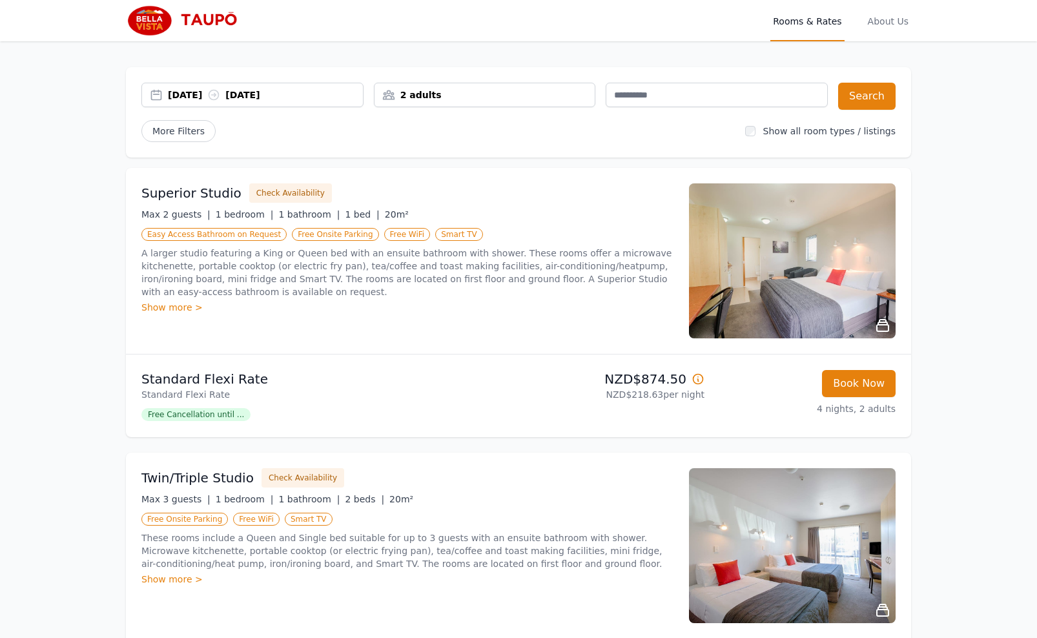
click at [434, 88] on div "2 adults" at bounding box center [485, 95] width 222 height 25
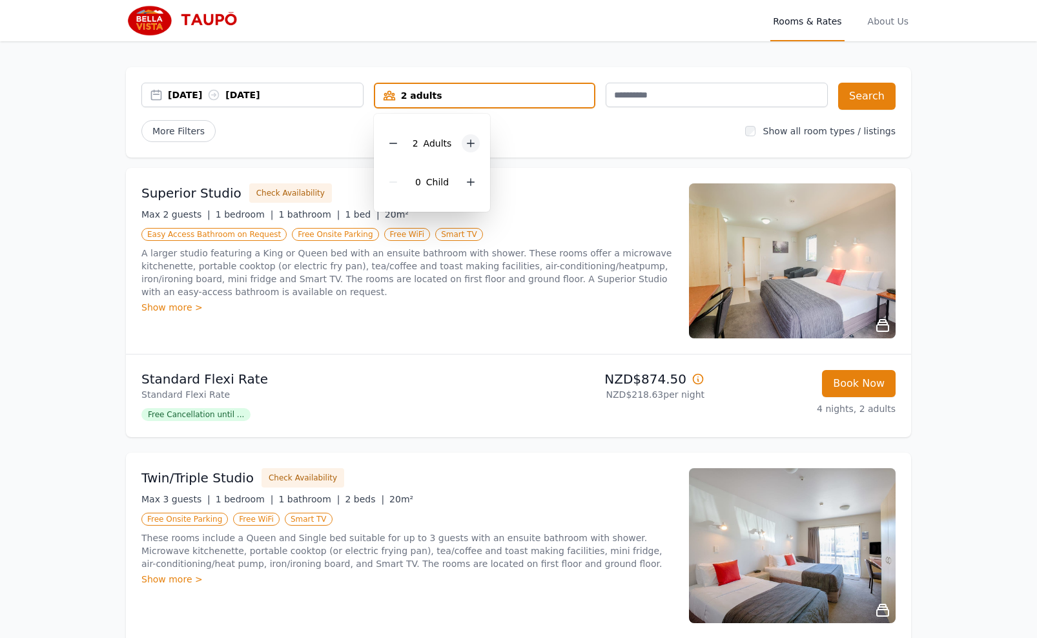
click at [469, 141] on icon at bounding box center [471, 143] width 10 height 10
click at [874, 101] on button "Search" at bounding box center [866, 96] width 57 height 27
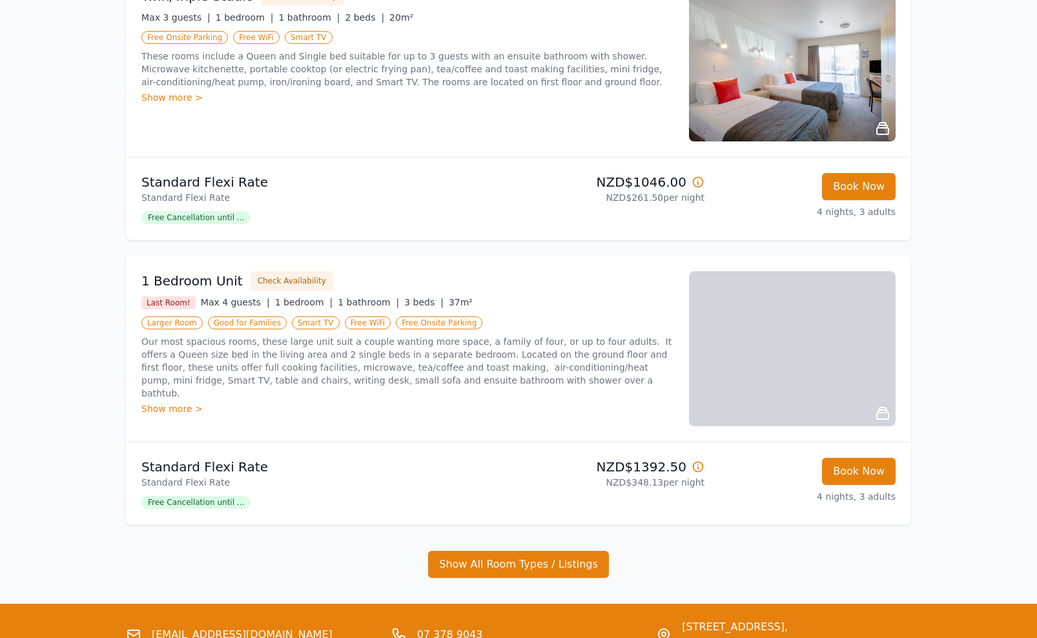
scroll to position [197, 0]
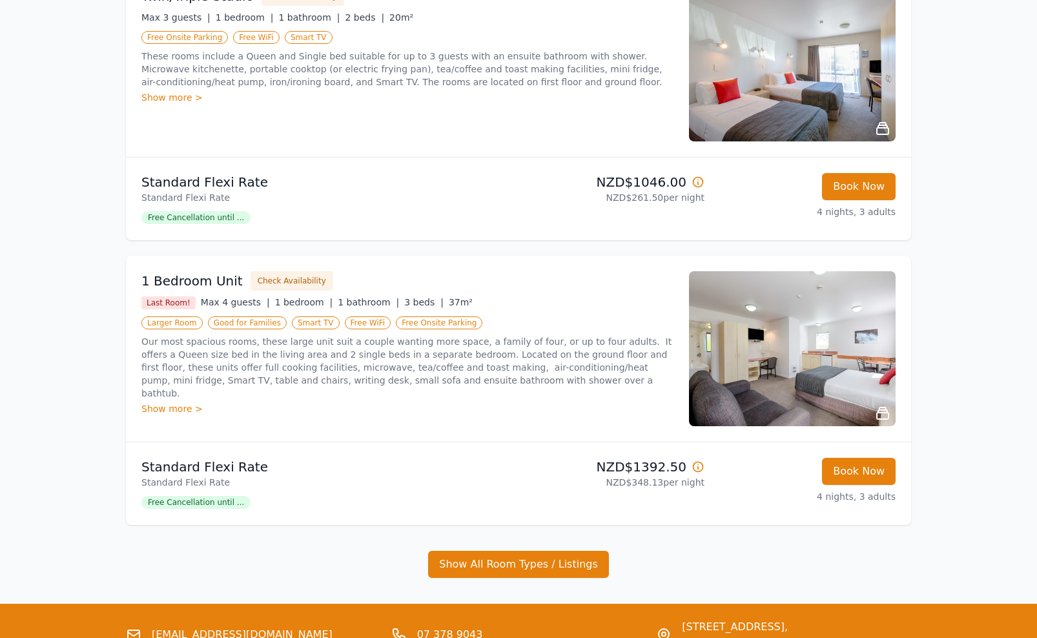
click at [796, 360] on img at bounding box center [792, 348] width 207 height 155
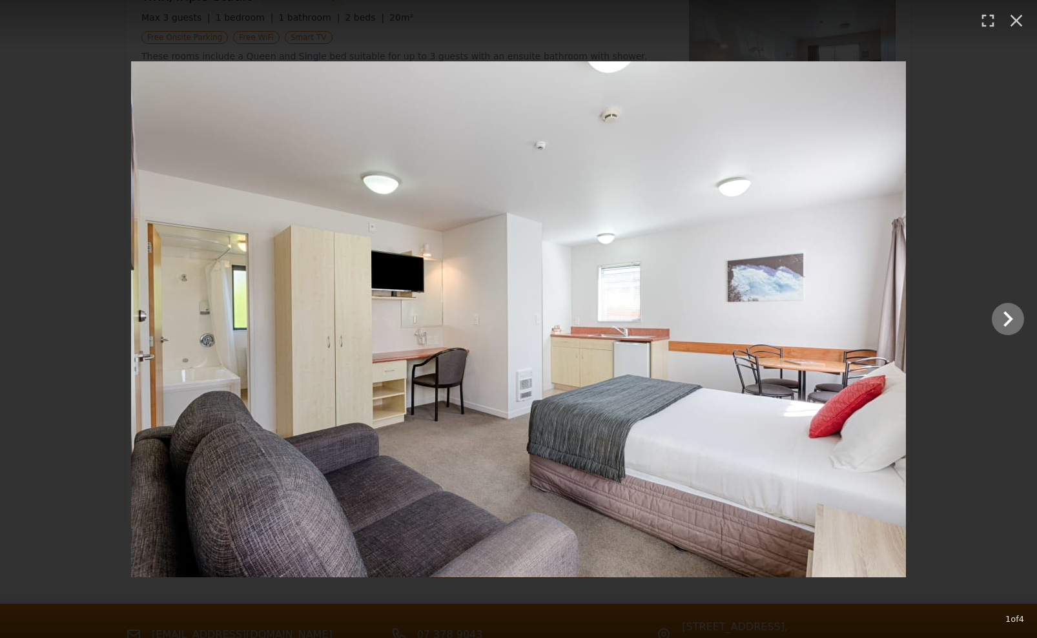
click at [1007, 323] on icon "Show slide 2 of 4" at bounding box center [1008, 318] width 10 height 15
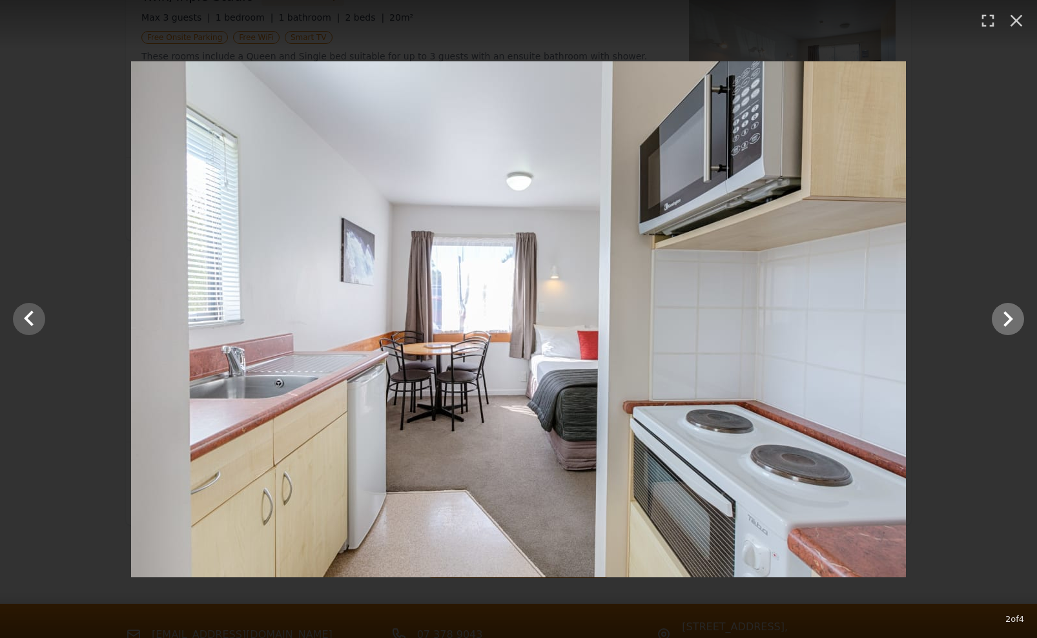
click at [1007, 323] on icon "Show slide 3 of 4" at bounding box center [1008, 318] width 10 height 15
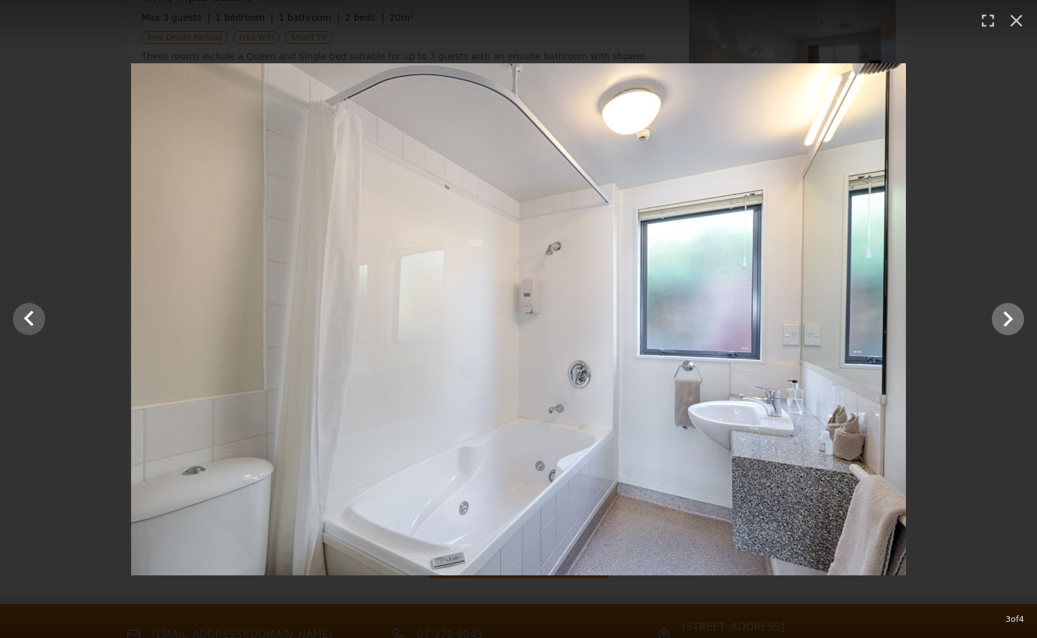
click at [1007, 323] on icon "Show slide 4 of 4" at bounding box center [1008, 318] width 10 height 15
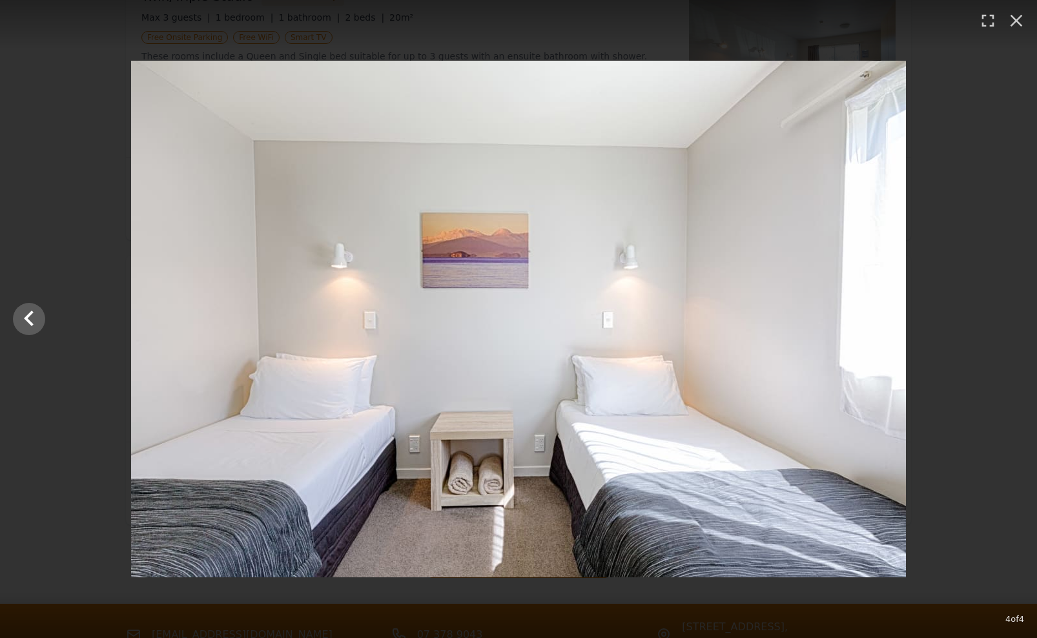
click at [1007, 323] on div at bounding box center [518, 319] width 1037 height 517
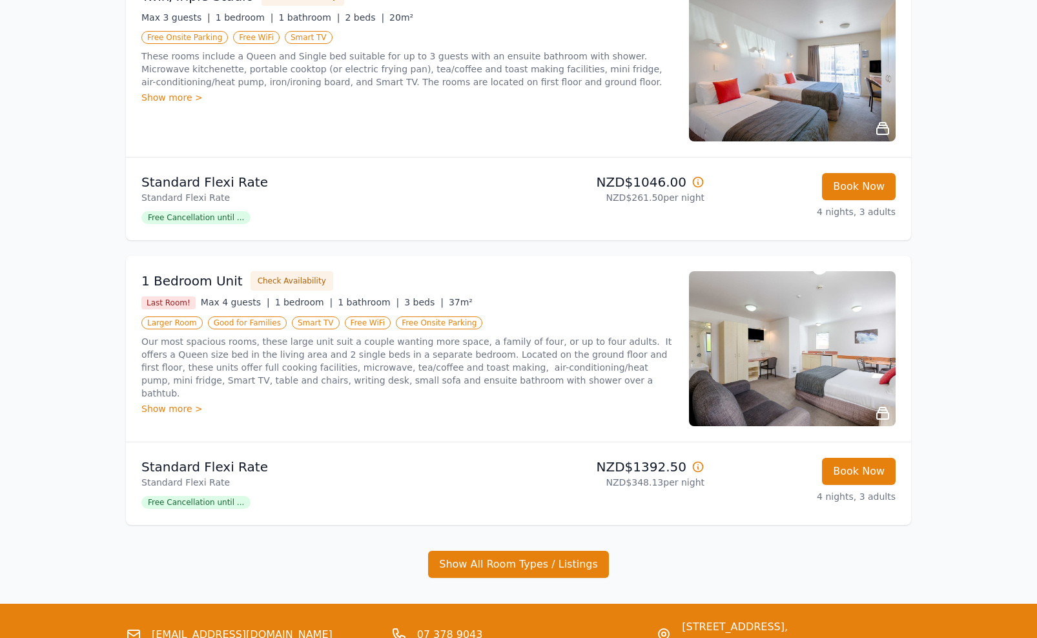
click at [805, 369] on img at bounding box center [792, 348] width 207 height 155
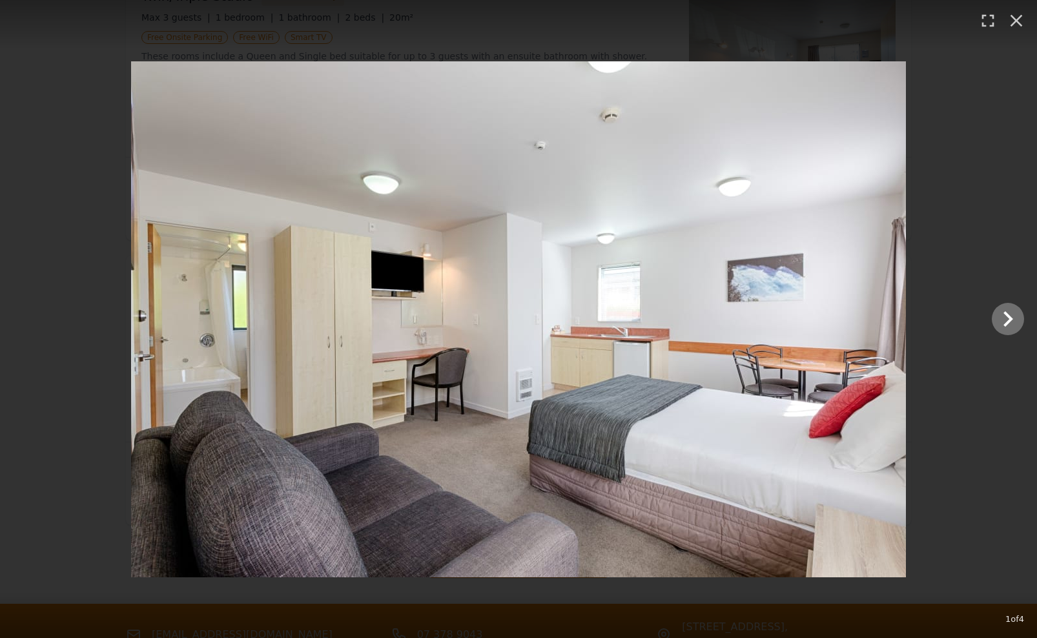
click at [1002, 322] on icon "Show slide 2 of 4" at bounding box center [1007, 318] width 31 height 31
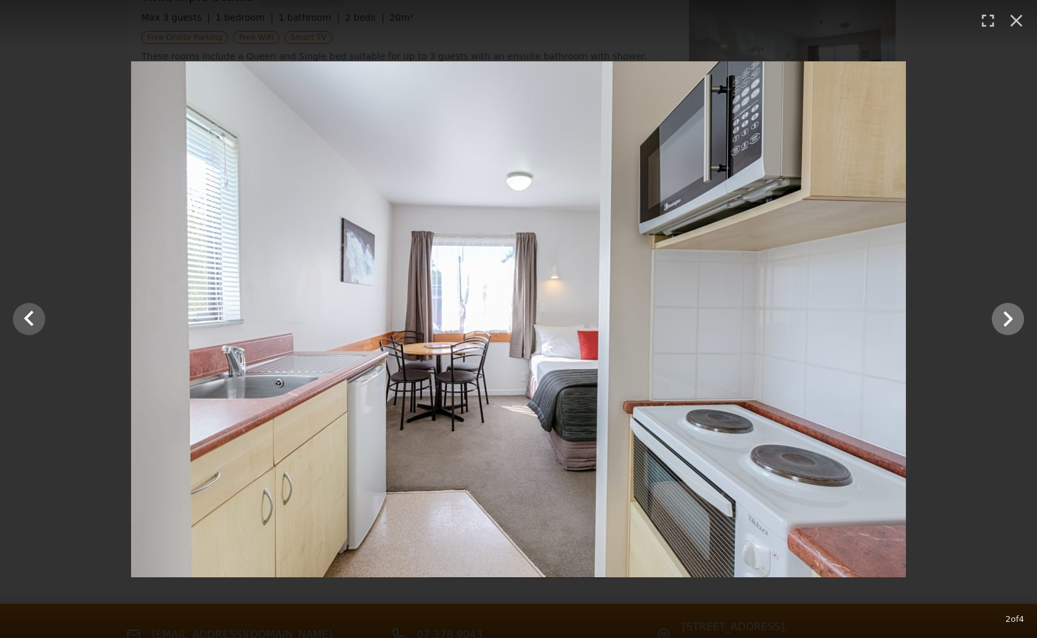
click at [1004, 322] on icon "Show slide 3 of 4" at bounding box center [1007, 318] width 31 height 31
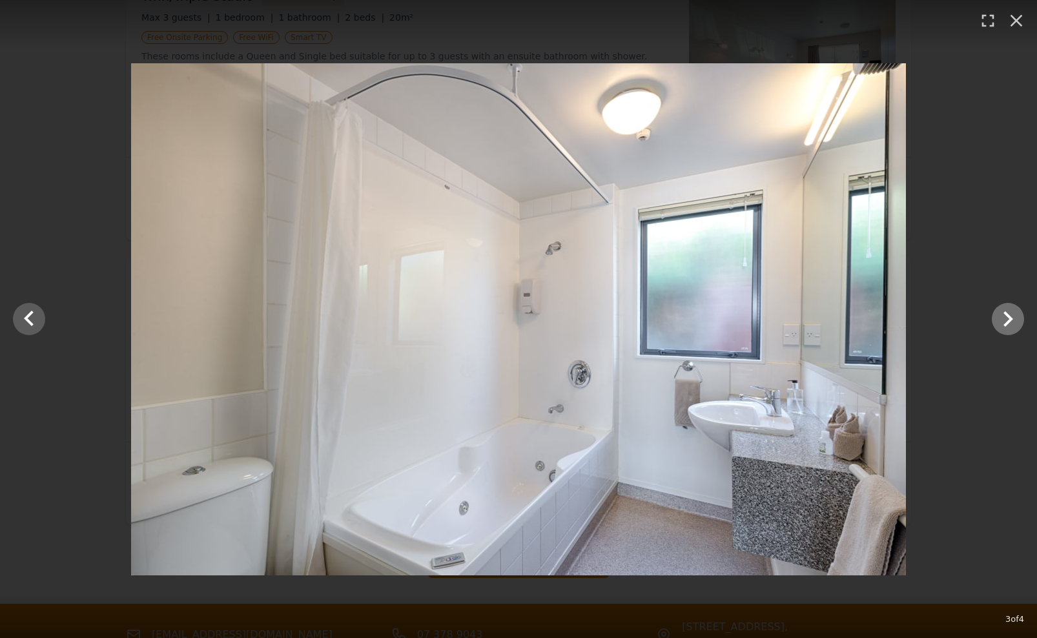
click at [1004, 322] on icon "Show slide 4 of 4" at bounding box center [1007, 318] width 31 height 31
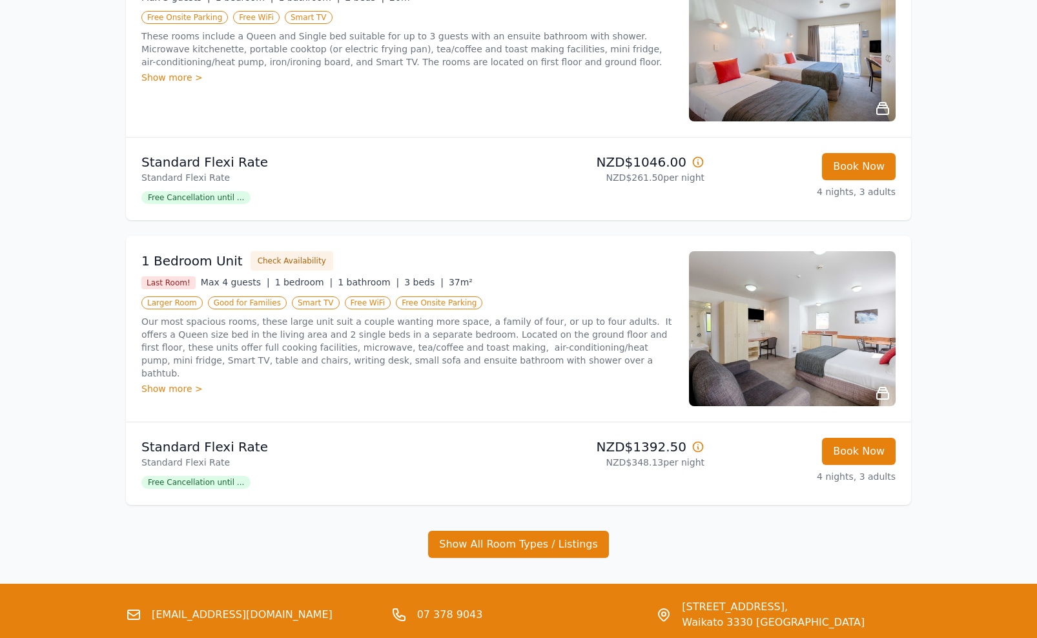
scroll to position [217, 0]
click at [185, 382] on div "Show more >" at bounding box center [407, 388] width 532 height 13
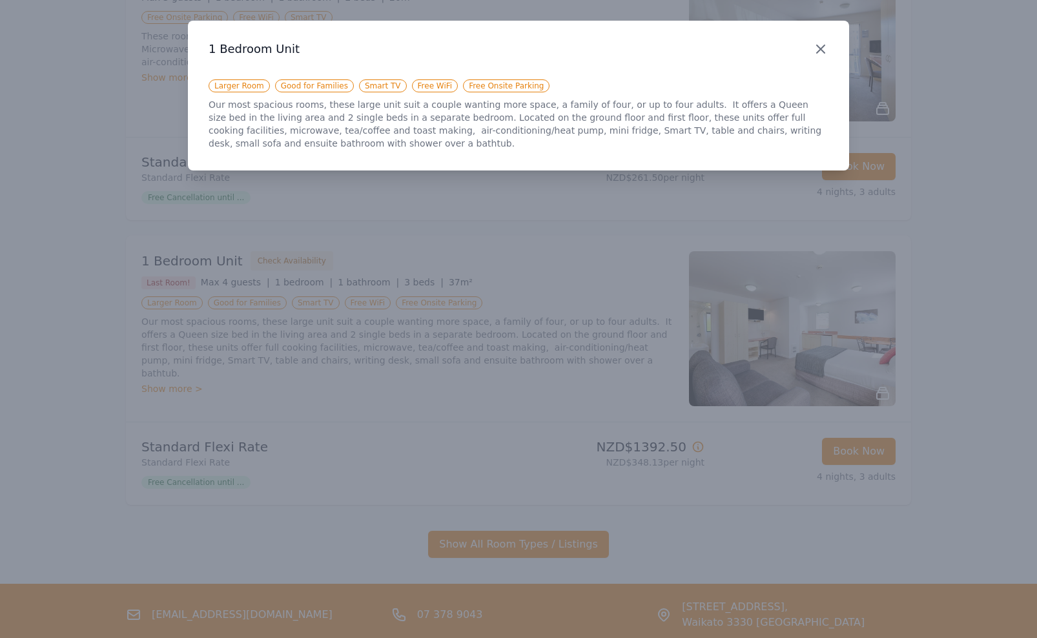
click at [827, 48] on icon "button" at bounding box center [820, 48] width 15 height 15
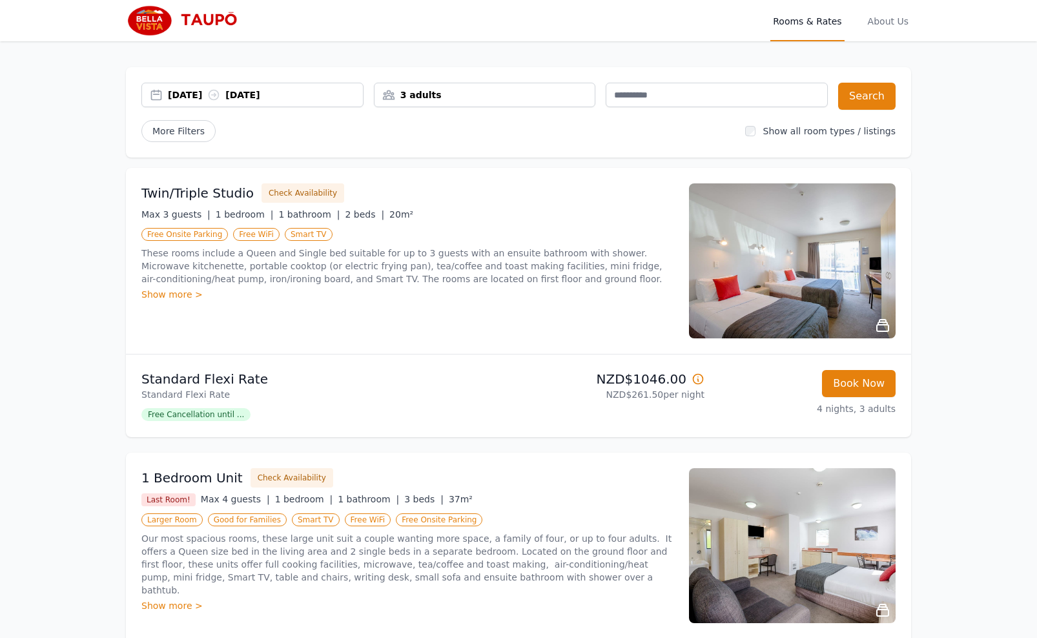
scroll to position [0, 0]
